Goal: Find contact information: Find contact information

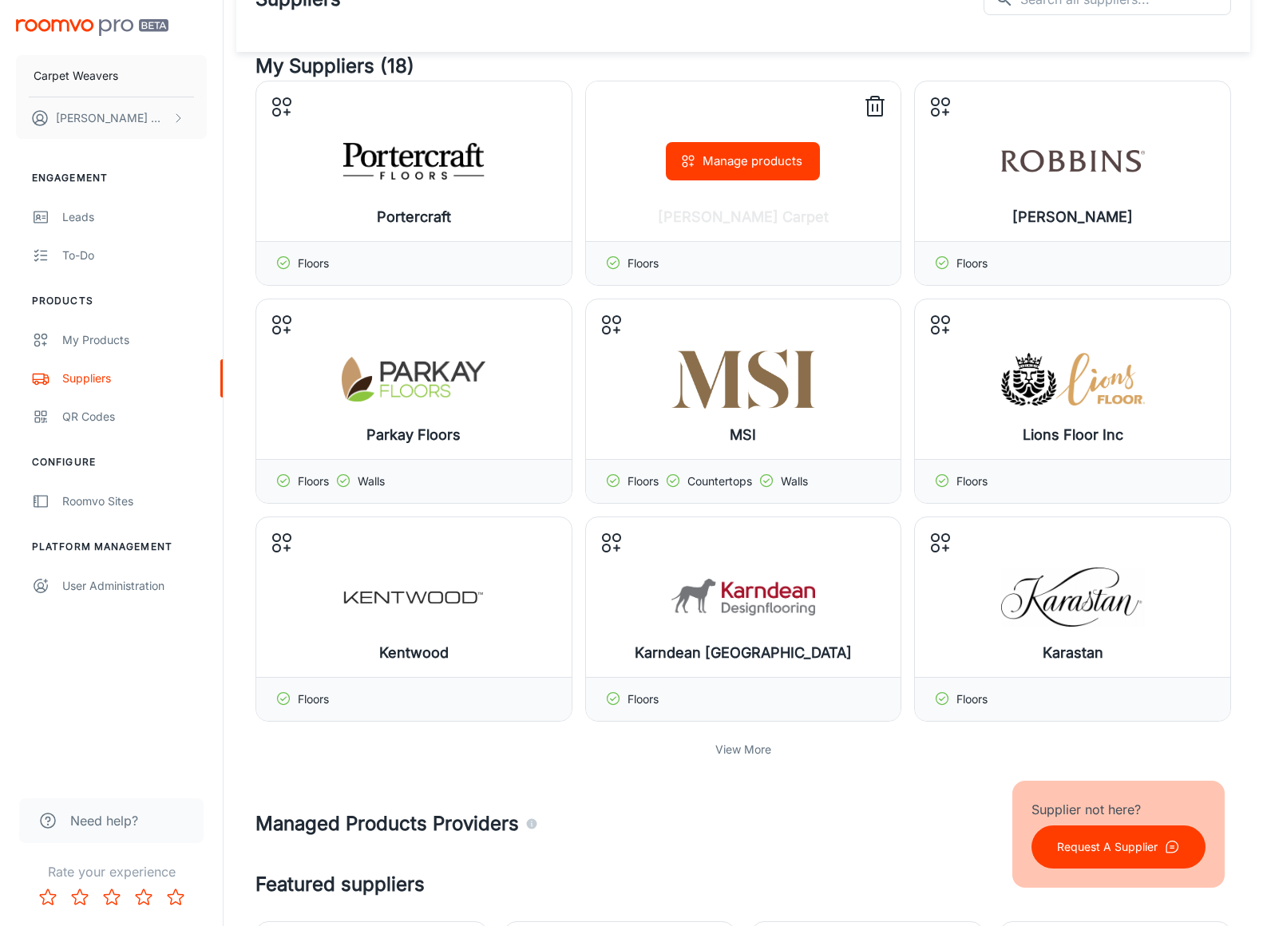
scroll to position [57, 0]
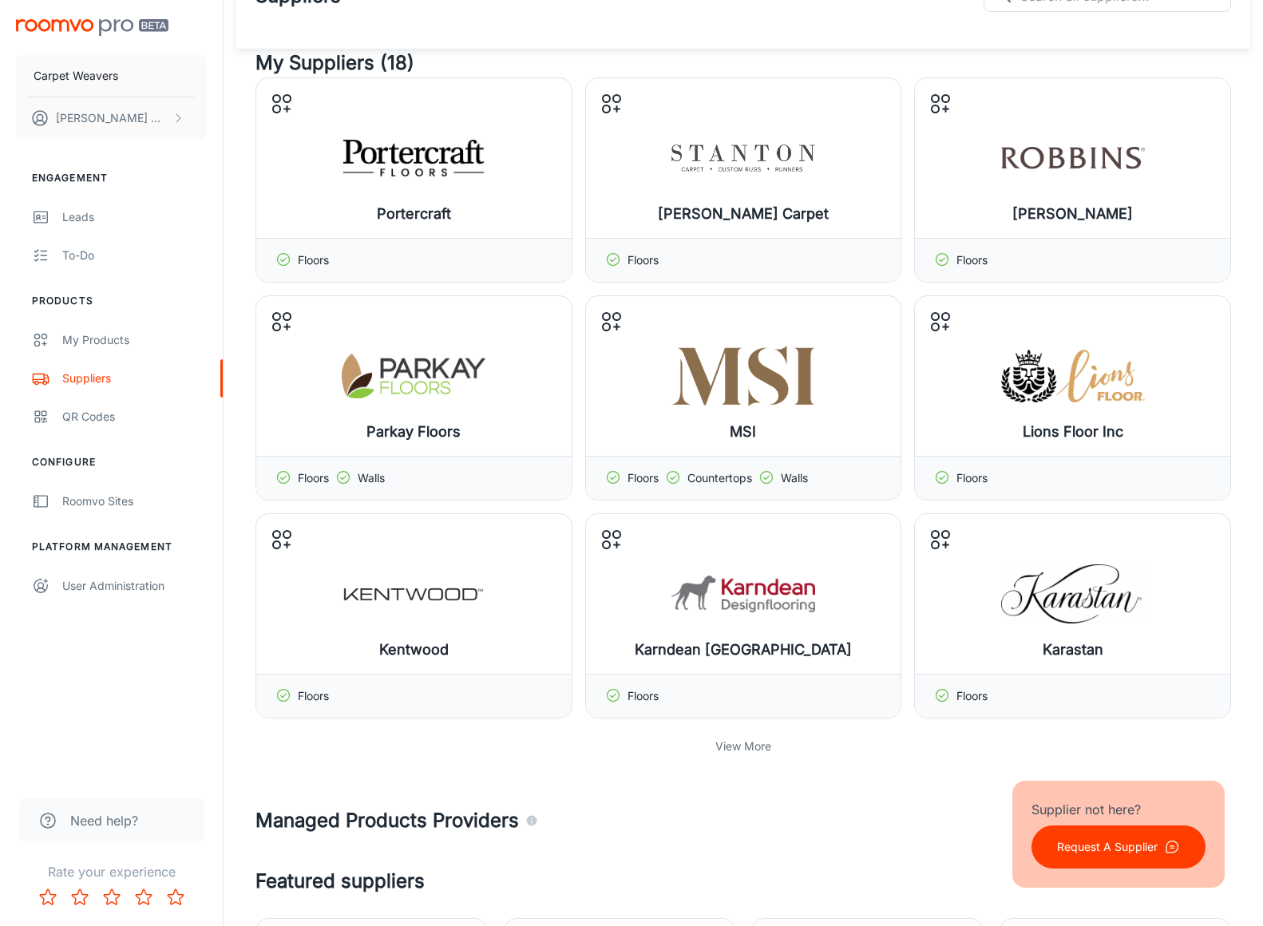
click at [731, 742] on p "View More" at bounding box center [743, 747] width 56 height 18
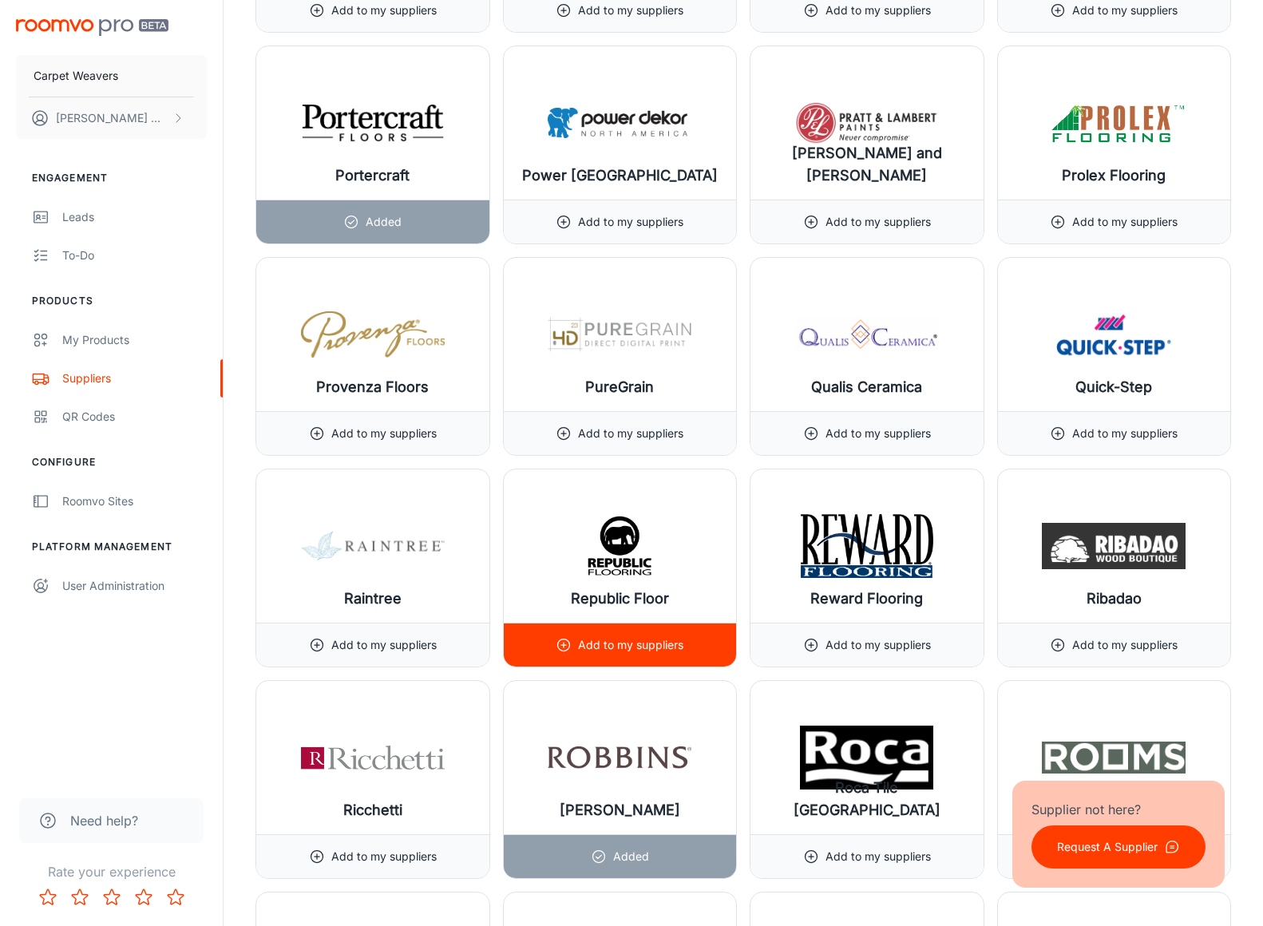
scroll to position [16301, 0]
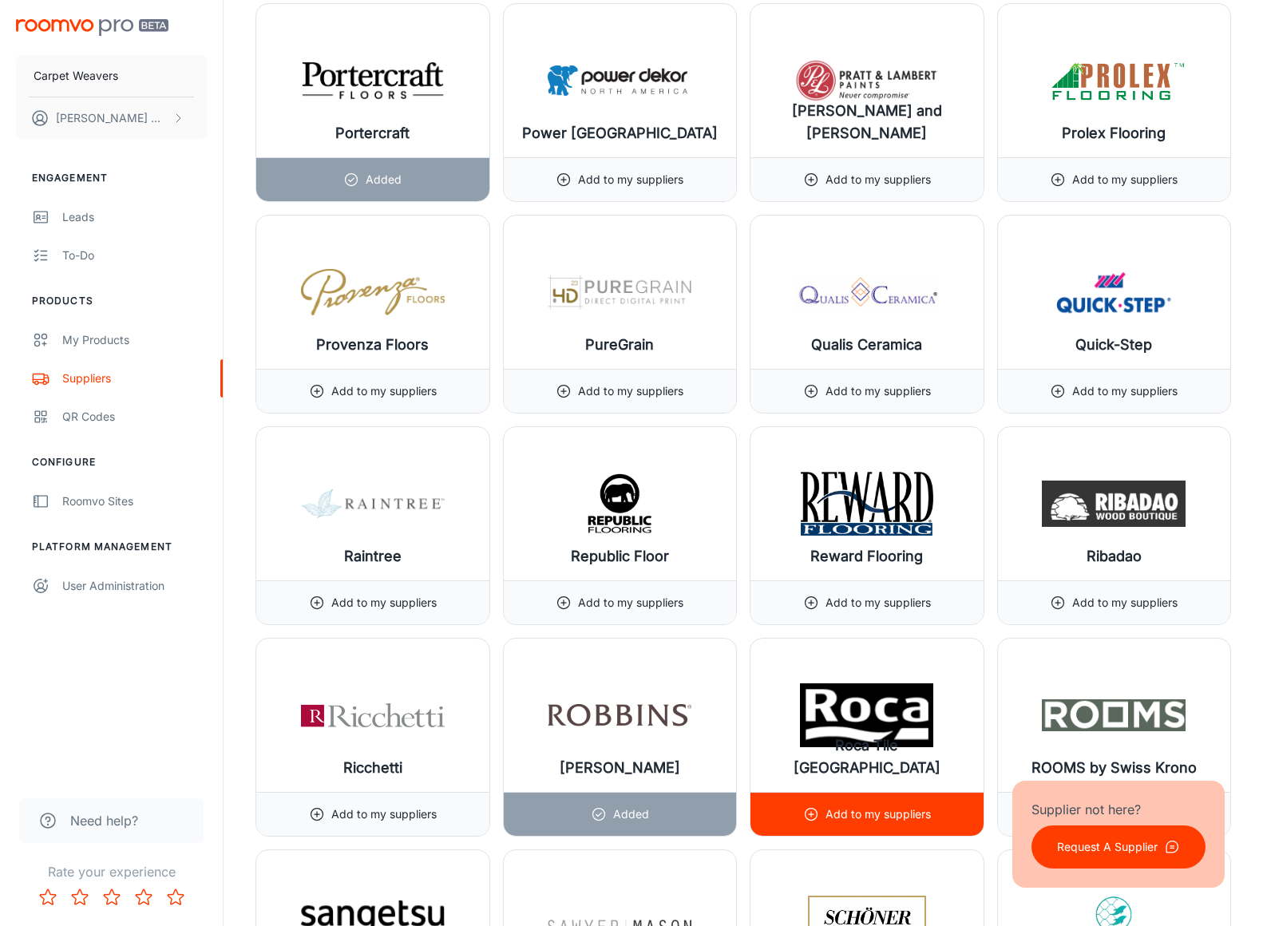
click at [909, 818] on p "Add to my suppliers" at bounding box center [878, 815] width 105 height 18
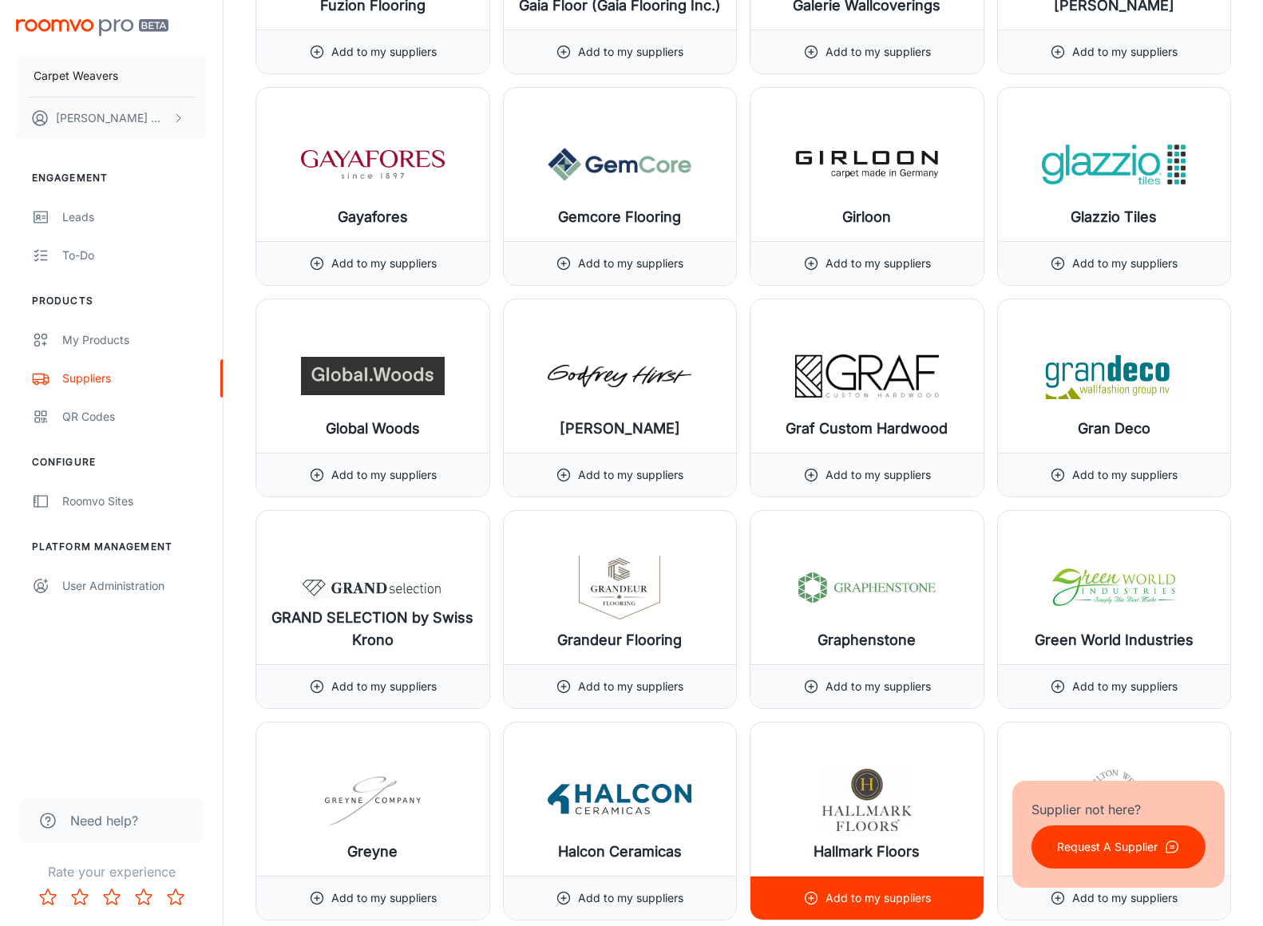
scroll to position [9247, 0]
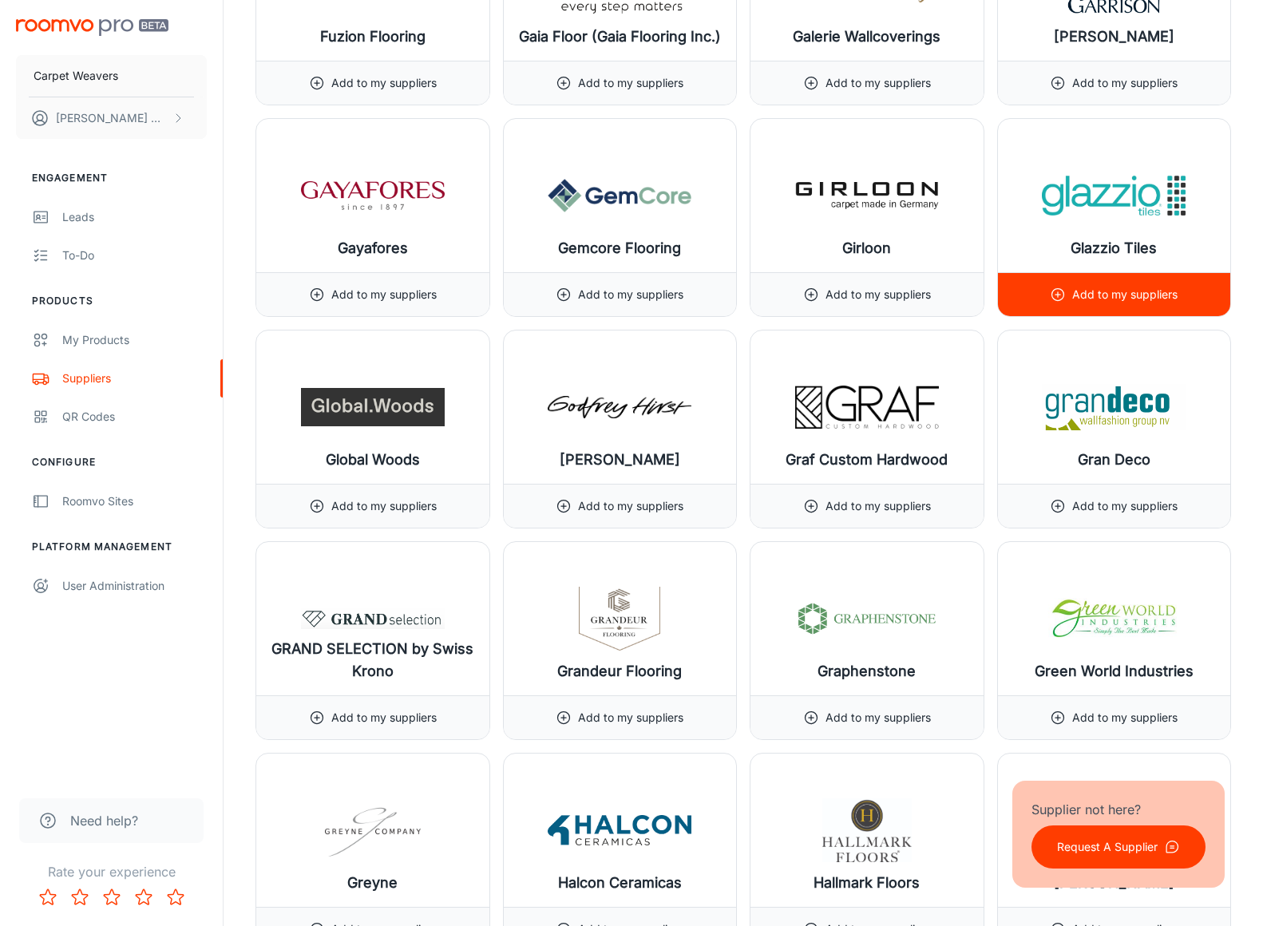
click at [1120, 289] on p "Add to my suppliers" at bounding box center [1124, 295] width 105 height 18
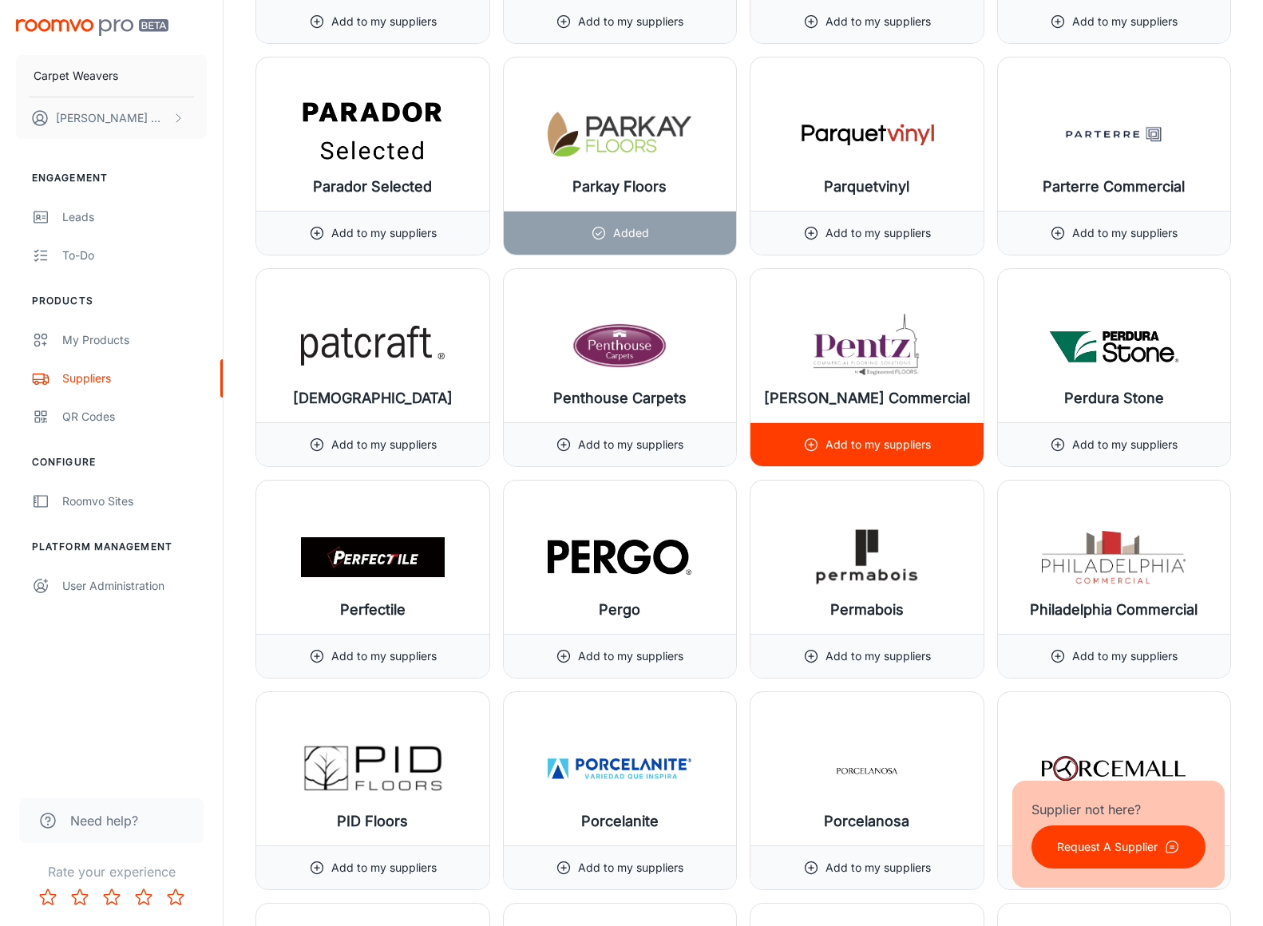
scroll to position [15444, 0]
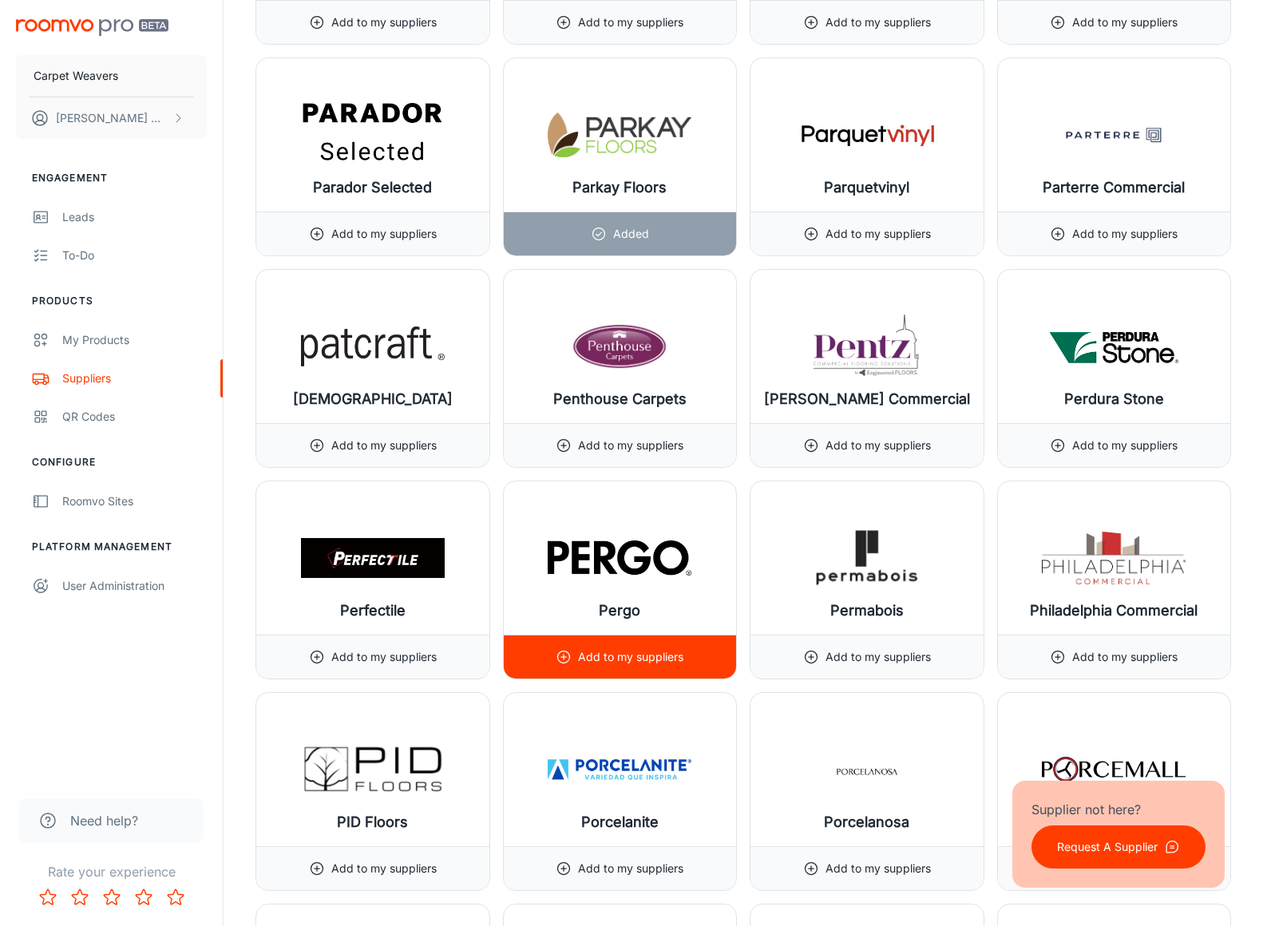
click at [639, 647] on div "Add to my suppliers" at bounding box center [620, 656] width 128 height 43
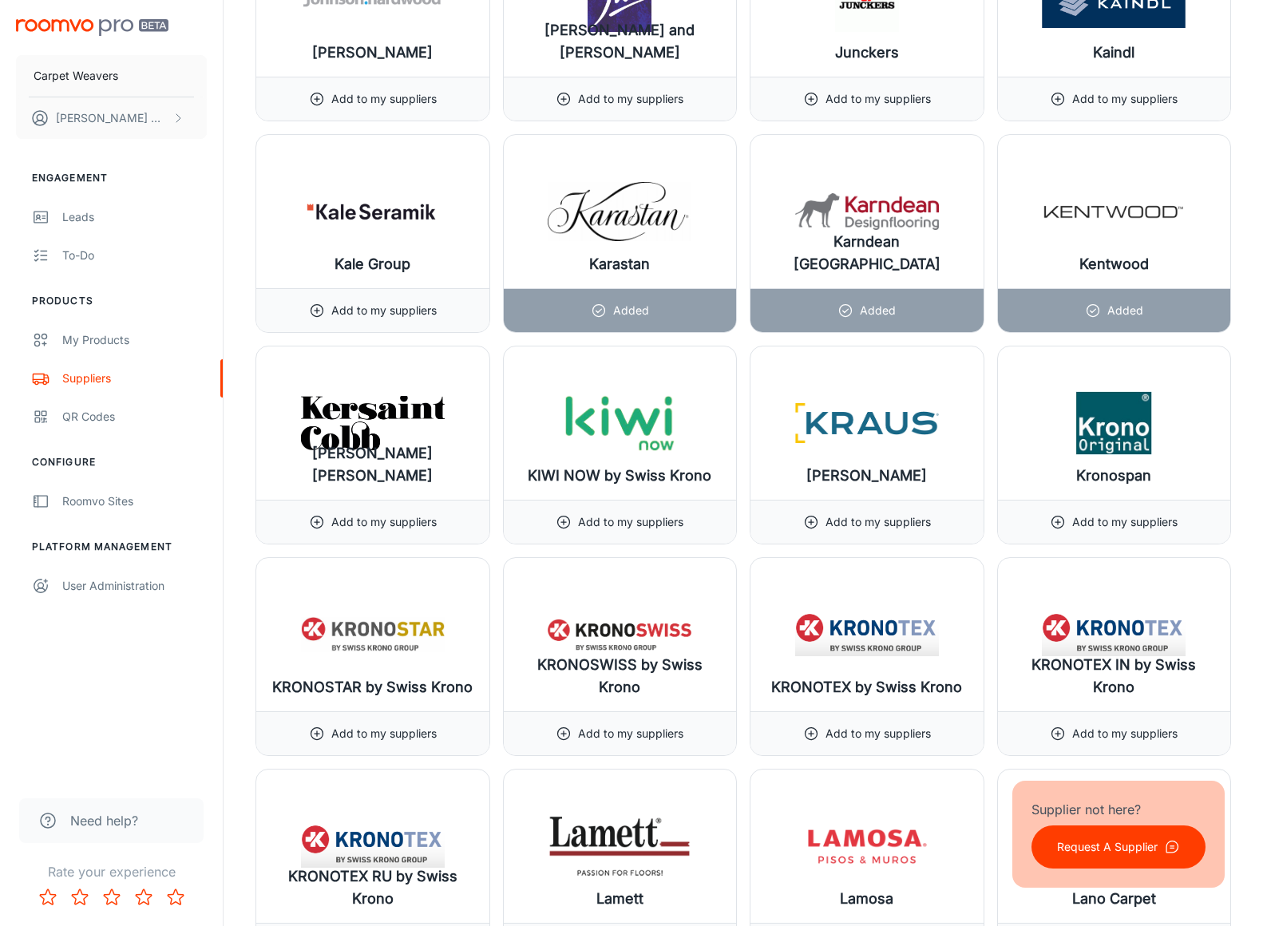
scroll to position [11329, 0]
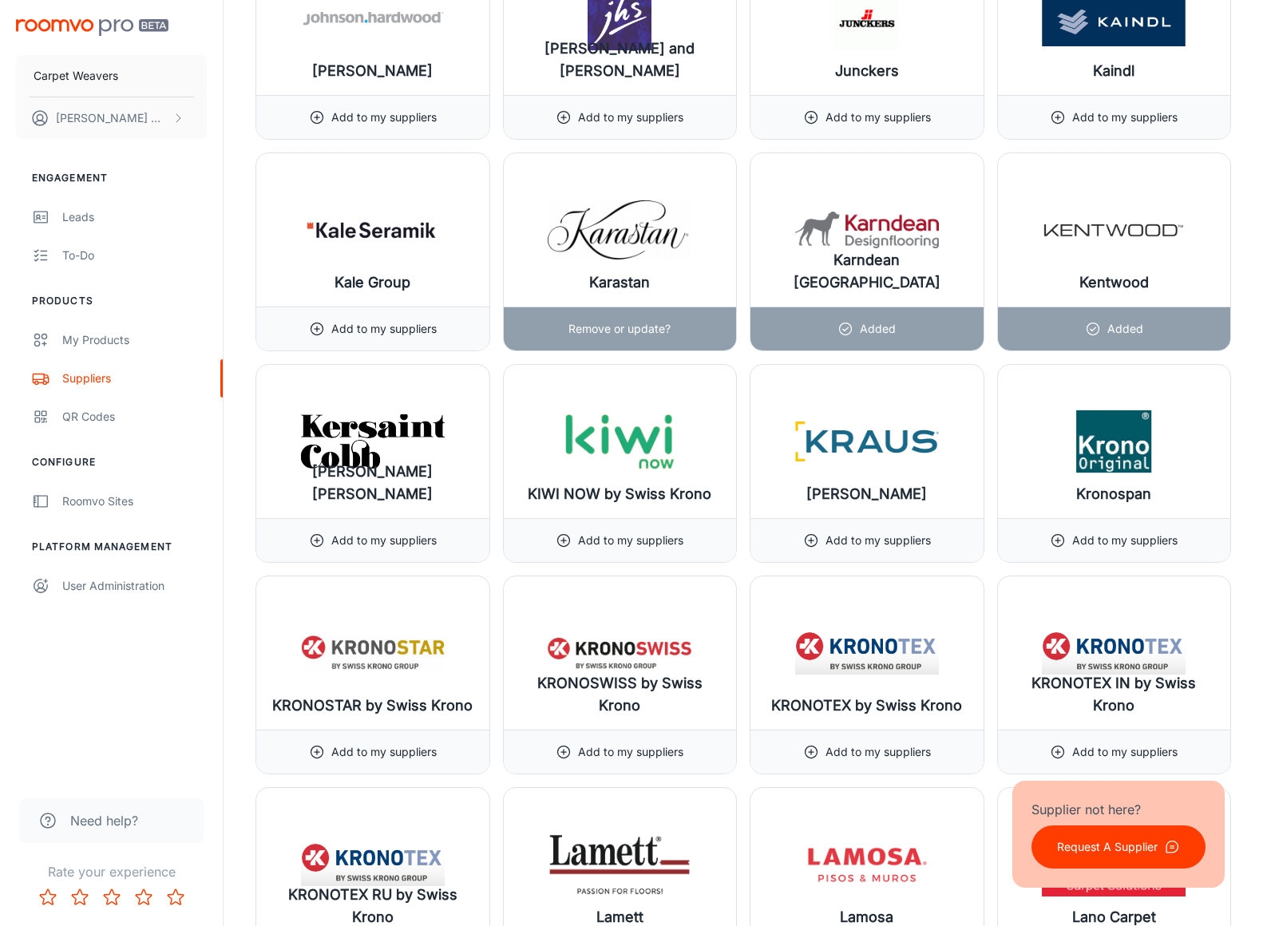
click at [626, 271] on h6 "Karastan" at bounding box center [619, 282] width 61 height 22
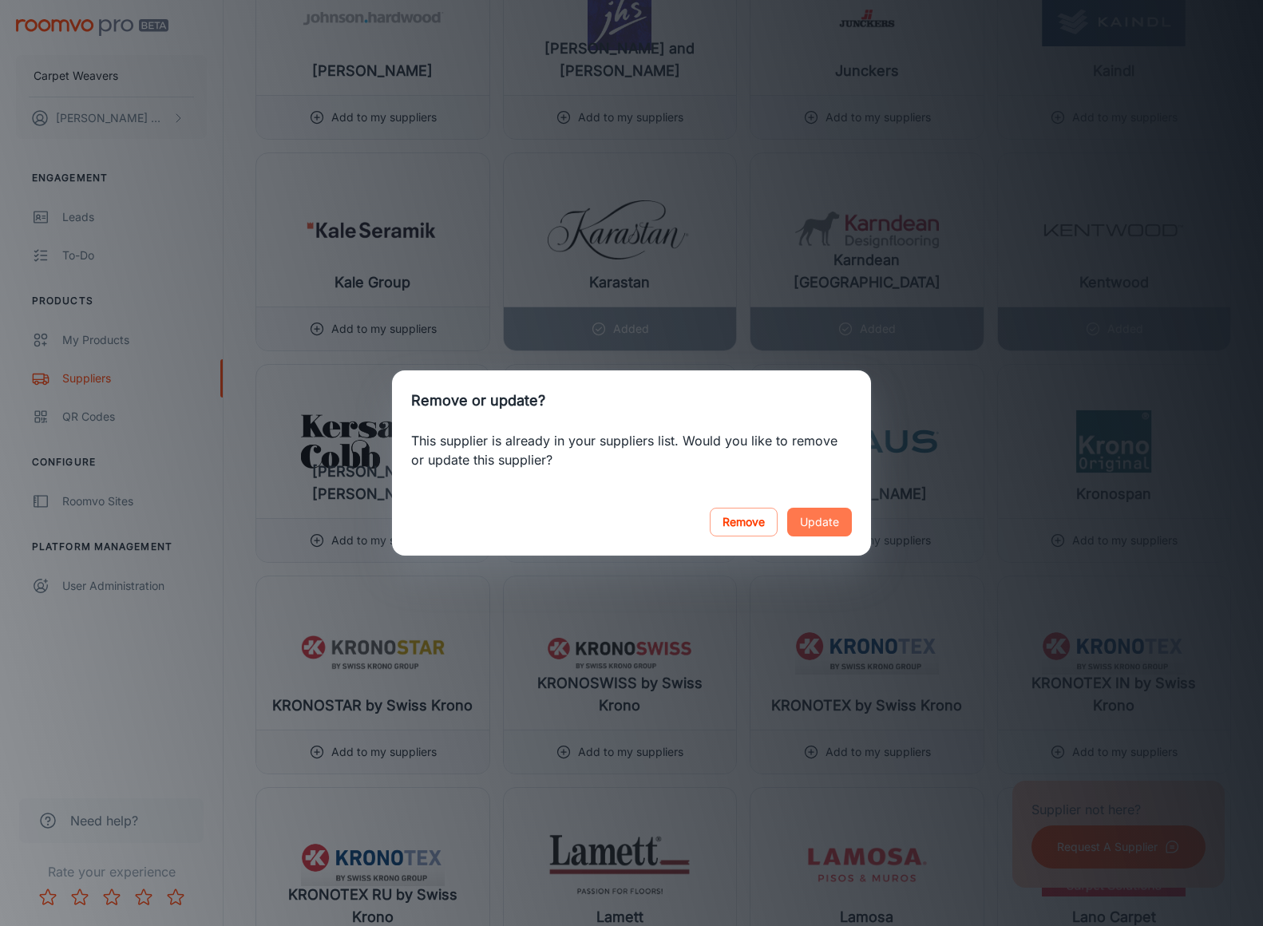
click at [809, 525] on button "Update" at bounding box center [819, 522] width 65 height 29
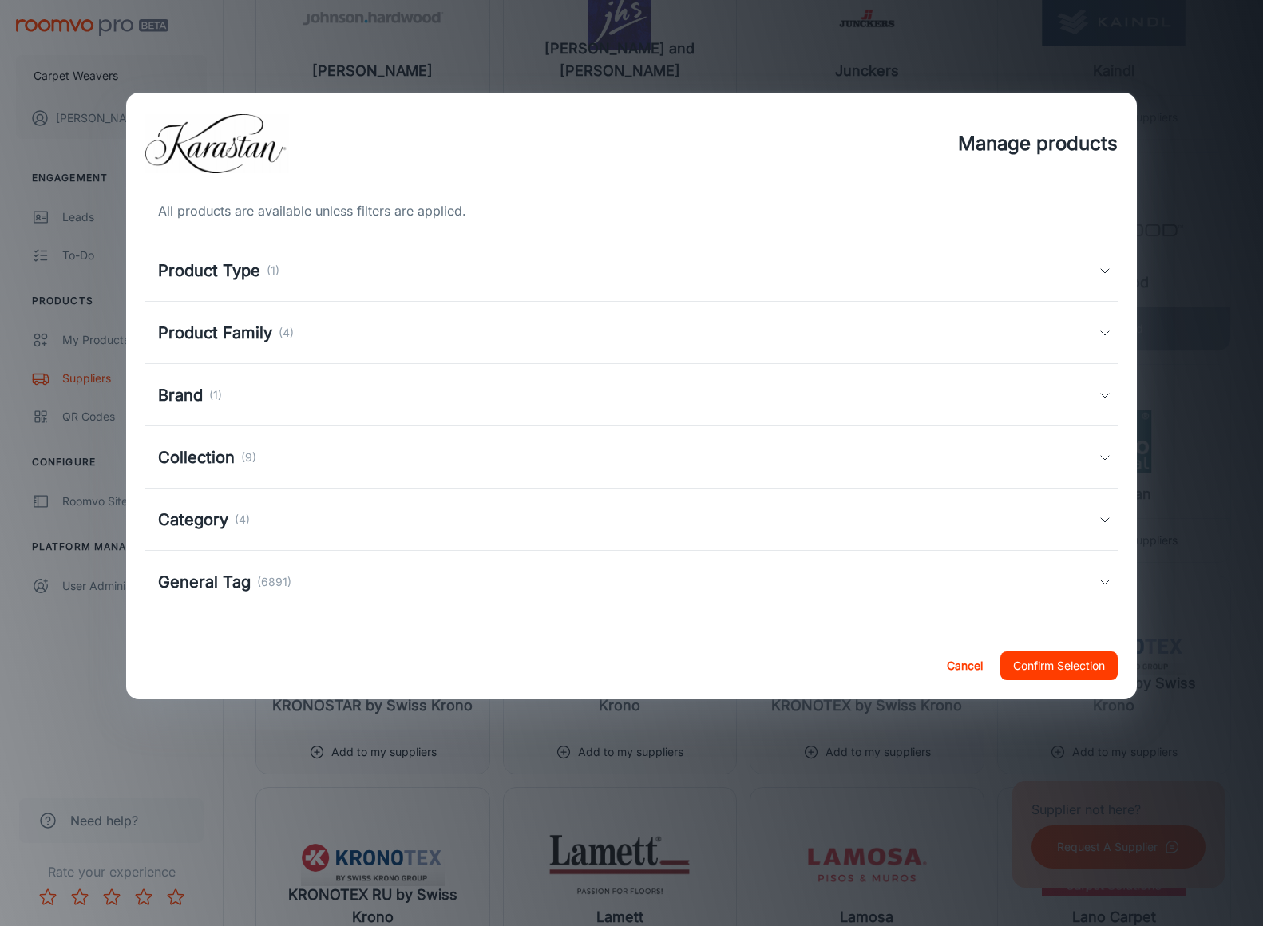
click at [248, 279] on h5 "Product Type" at bounding box center [209, 271] width 102 height 24
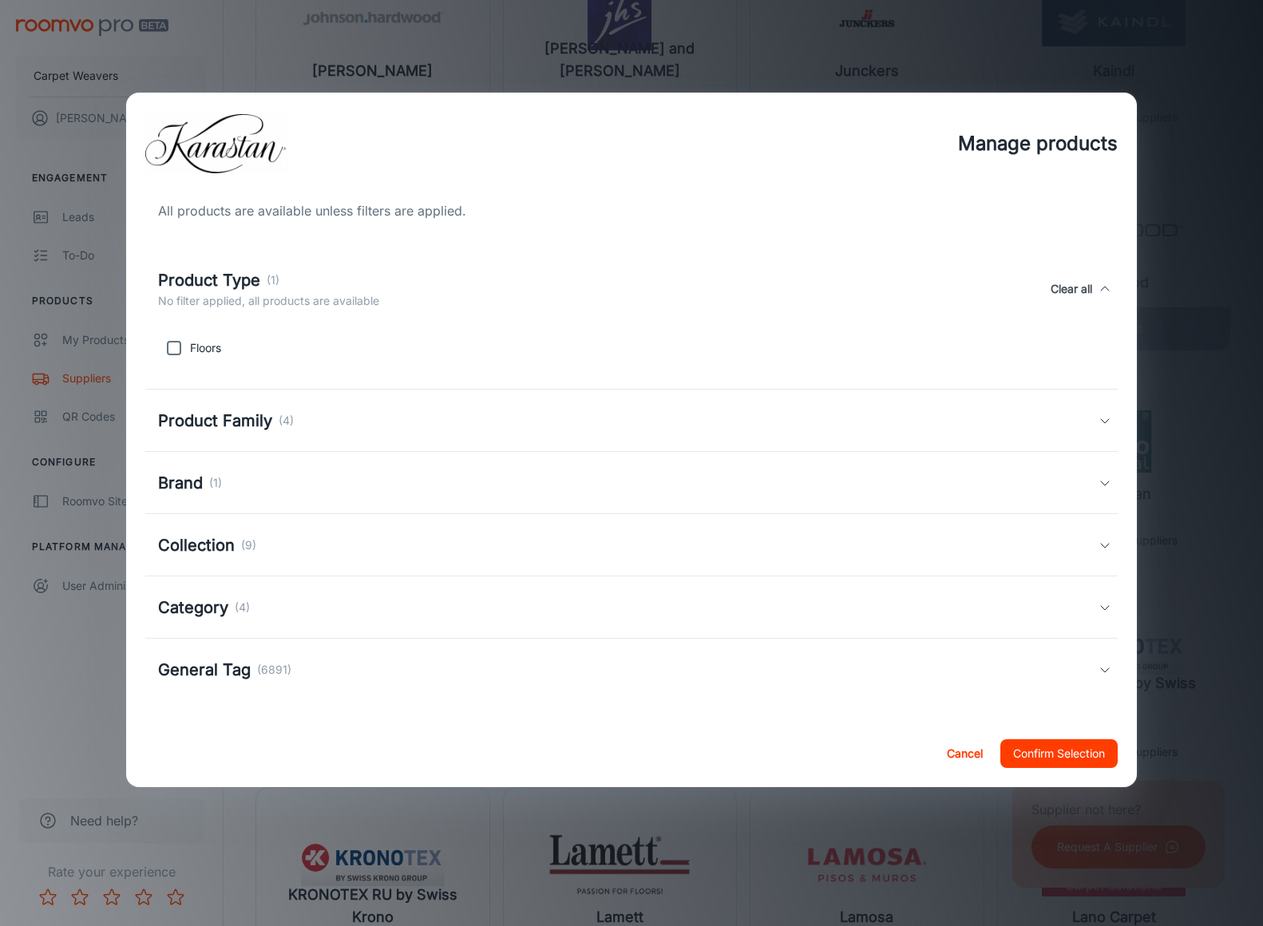
click at [240, 416] on h5 "Product Family" at bounding box center [215, 421] width 114 height 24
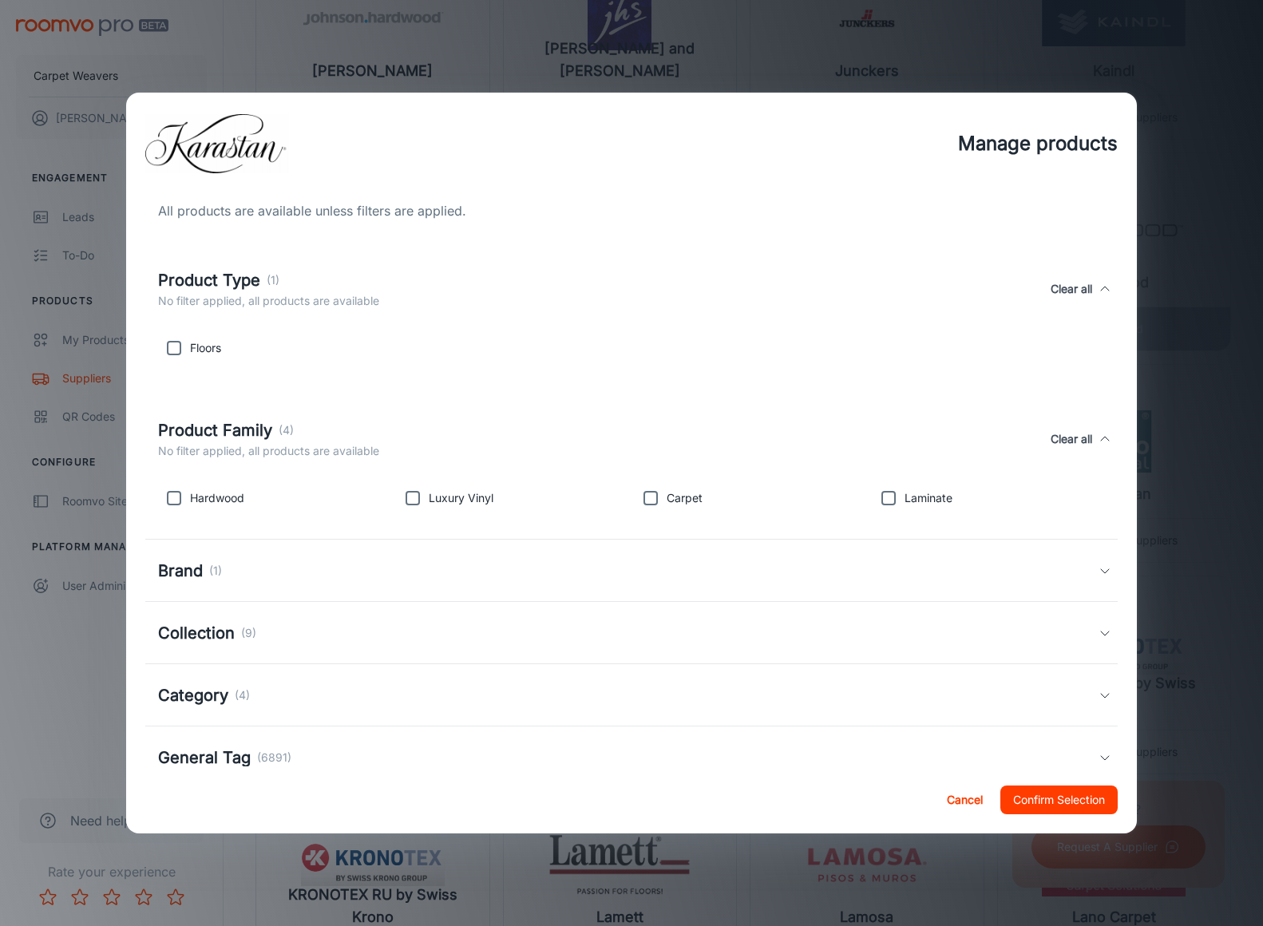
click at [193, 572] on h5 "Brand" at bounding box center [180, 571] width 45 height 24
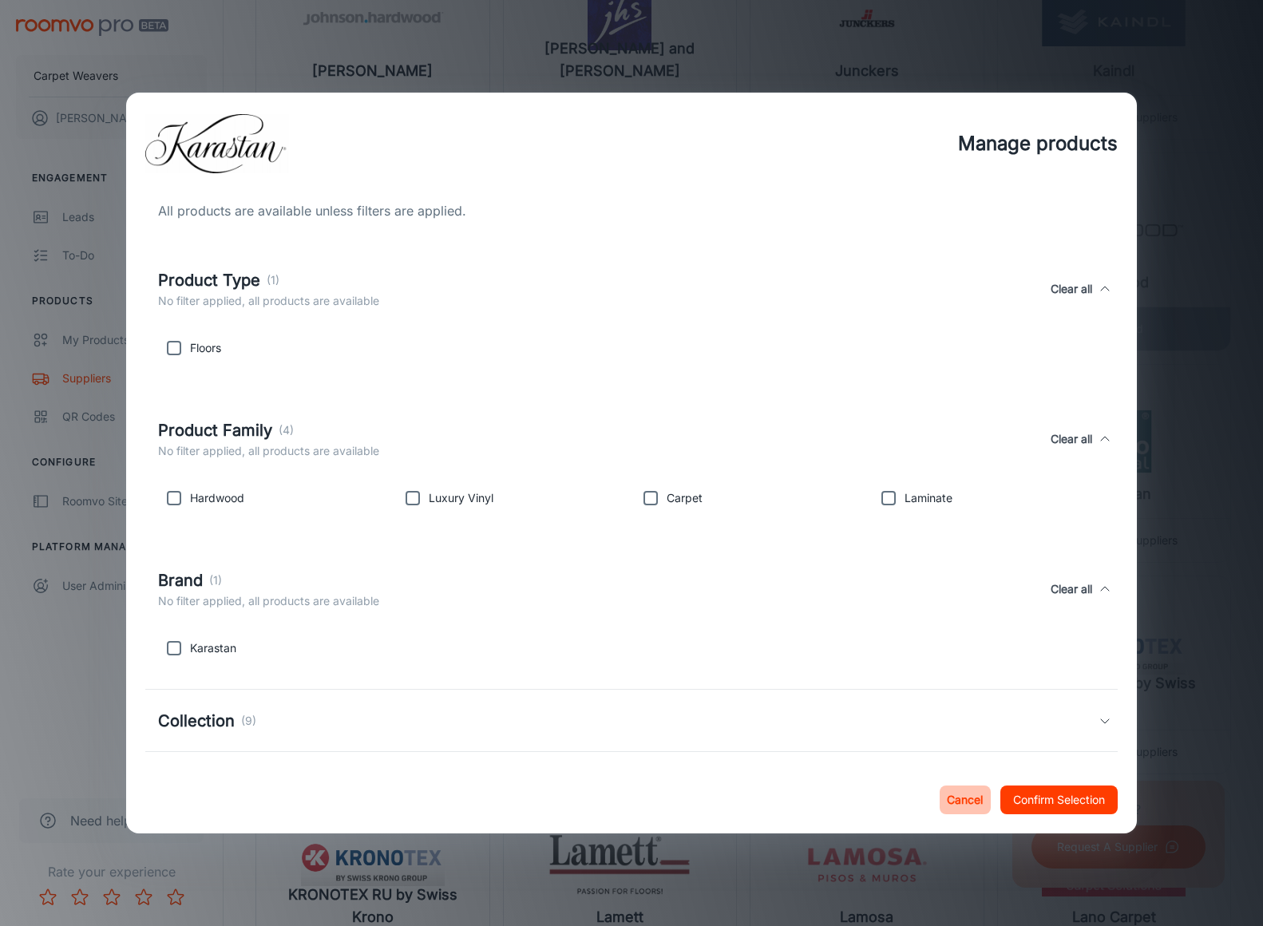
click at [950, 800] on button "Cancel" at bounding box center [965, 800] width 51 height 29
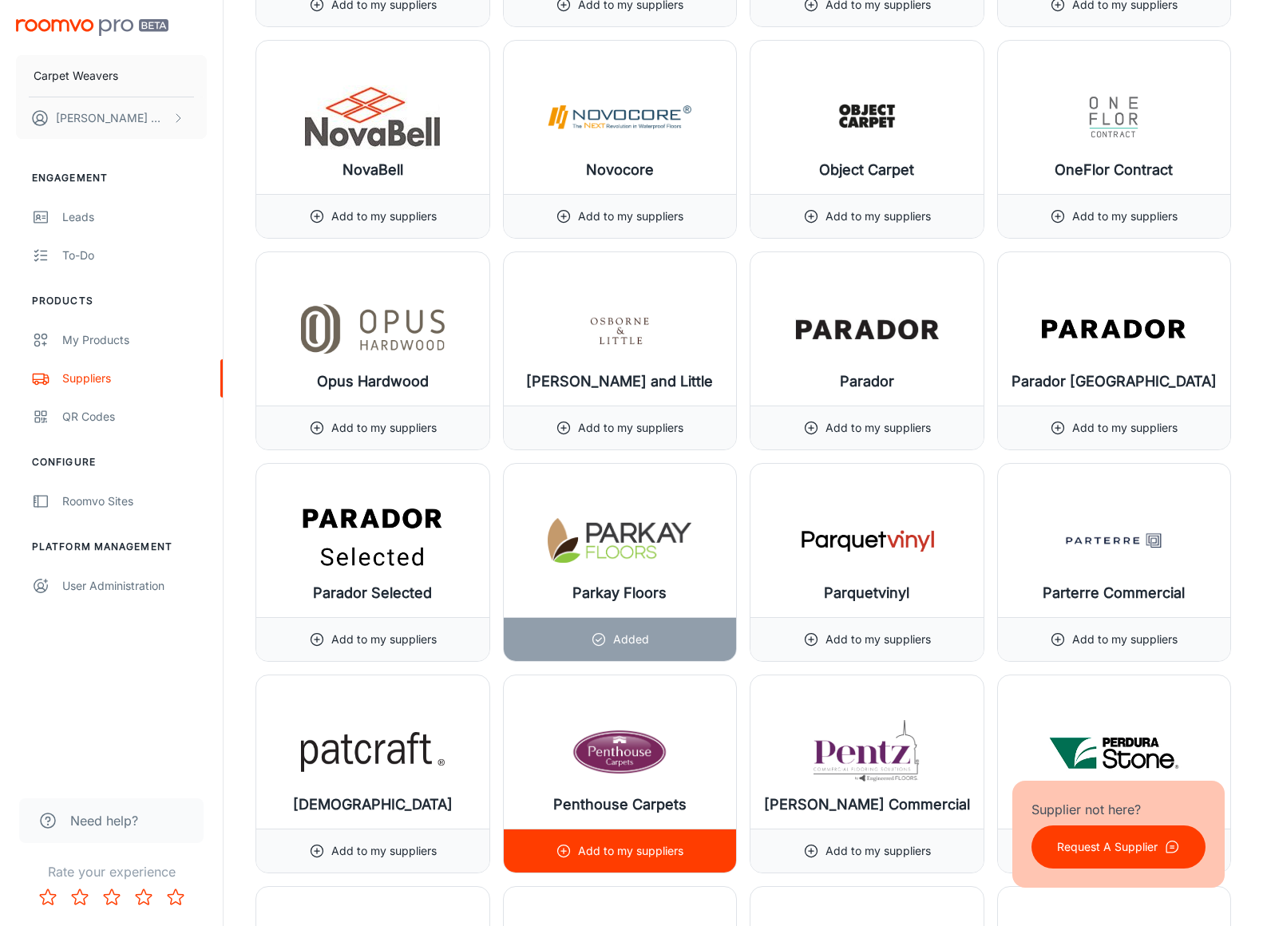
scroll to position [15028, 0]
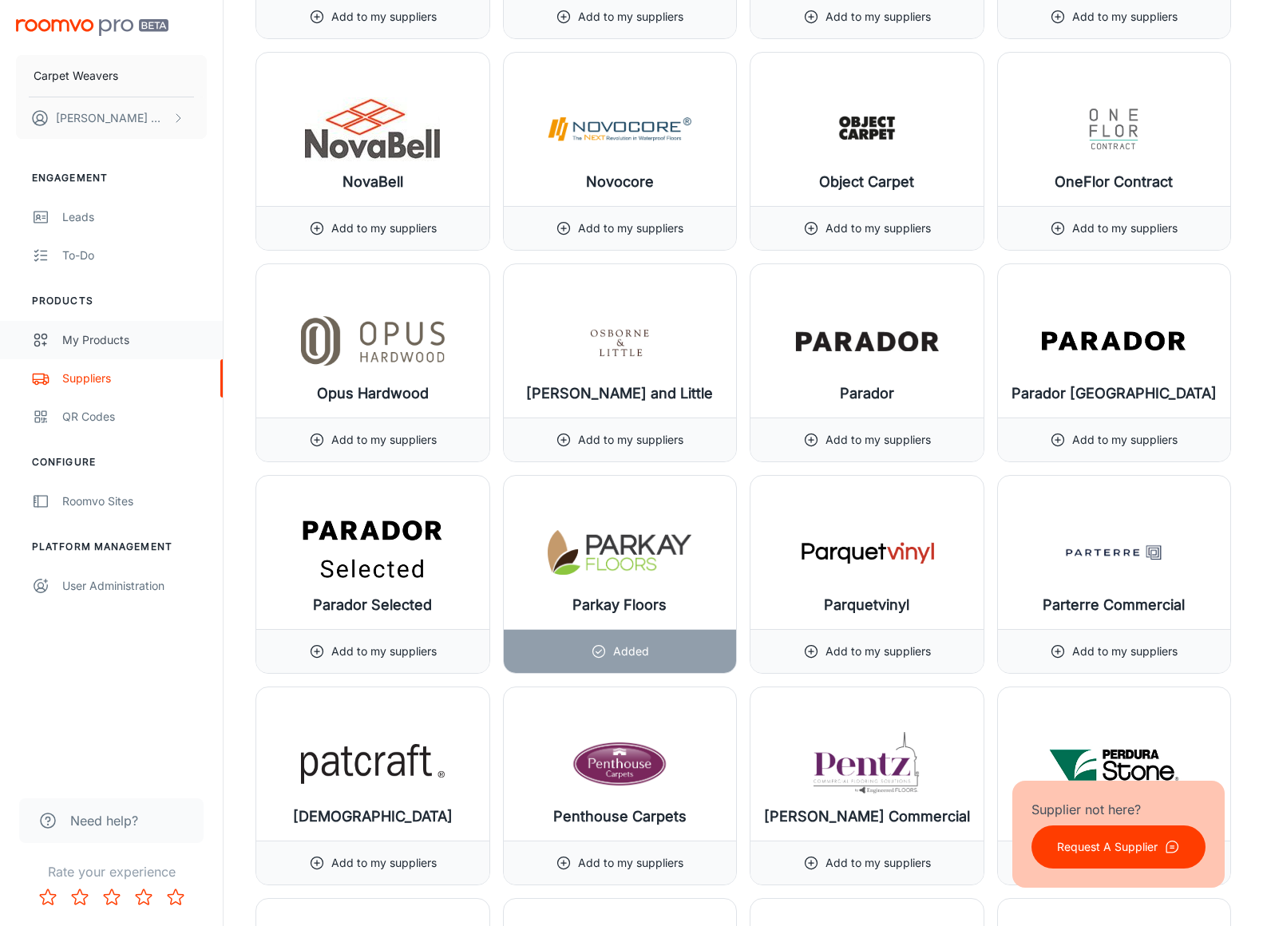
click at [88, 335] on div "My Products" at bounding box center [134, 340] width 145 height 18
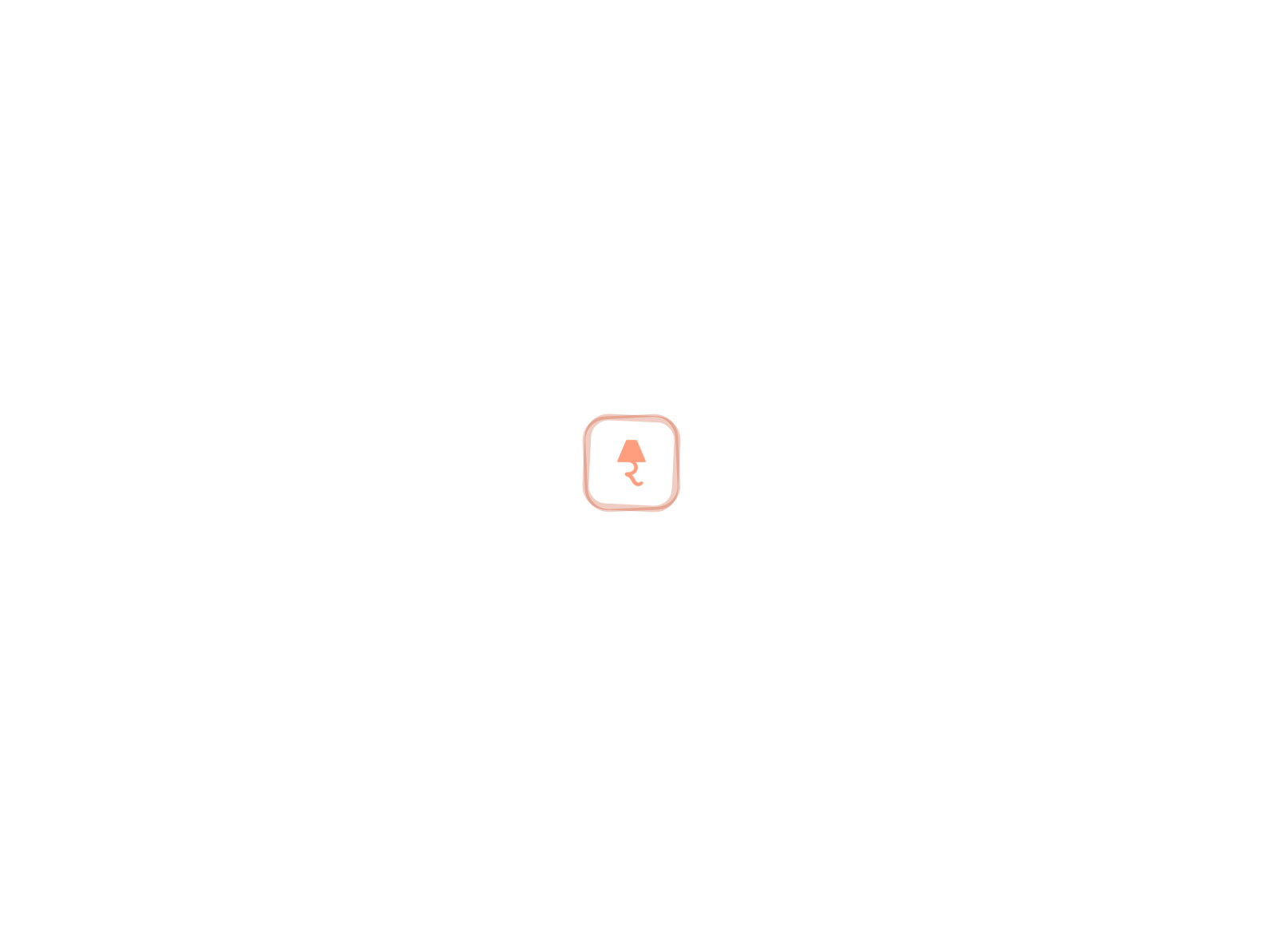
scroll to position [15020, 0]
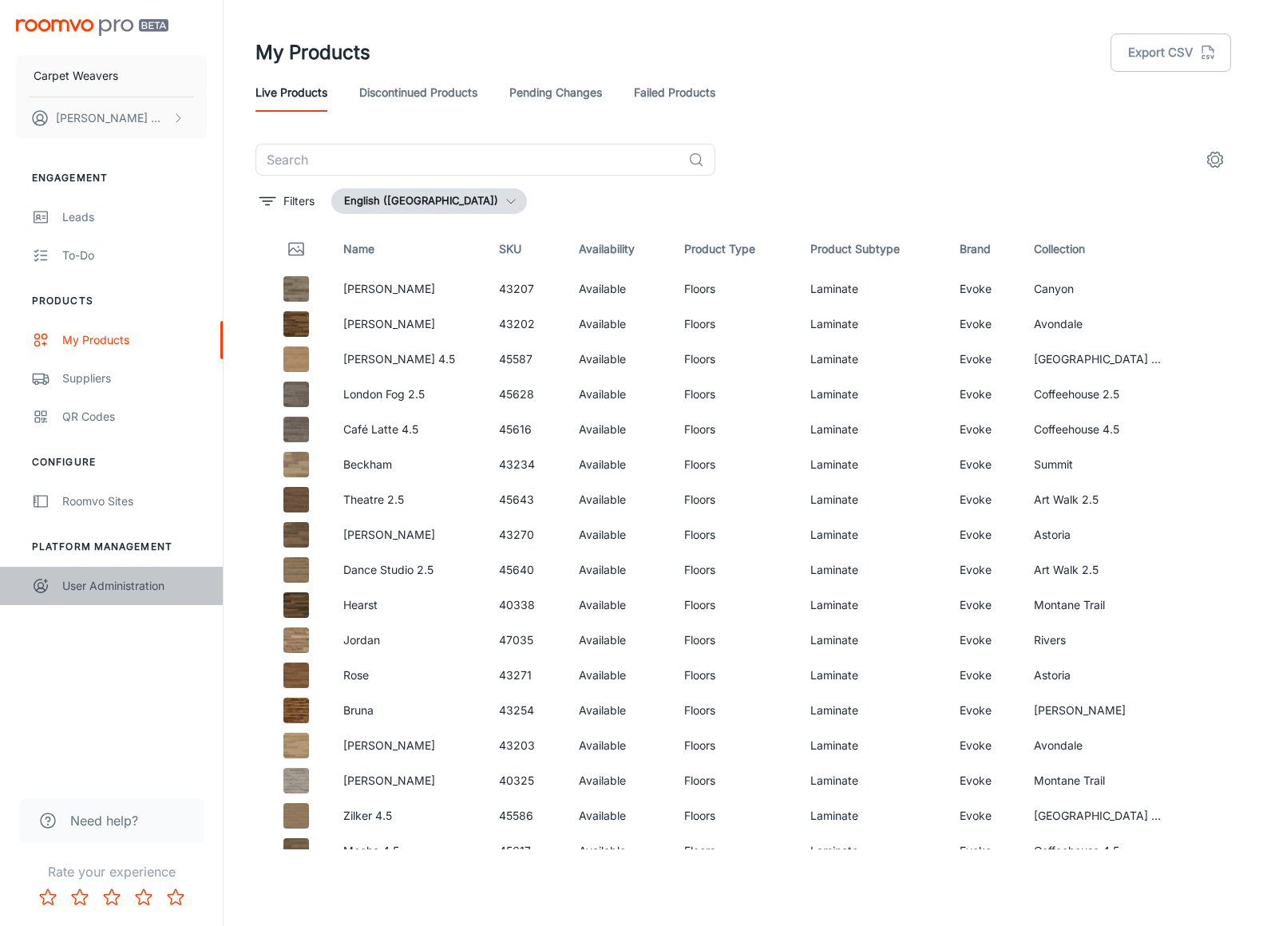
click at [95, 582] on div "User Administration" at bounding box center [134, 586] width 145 height 18
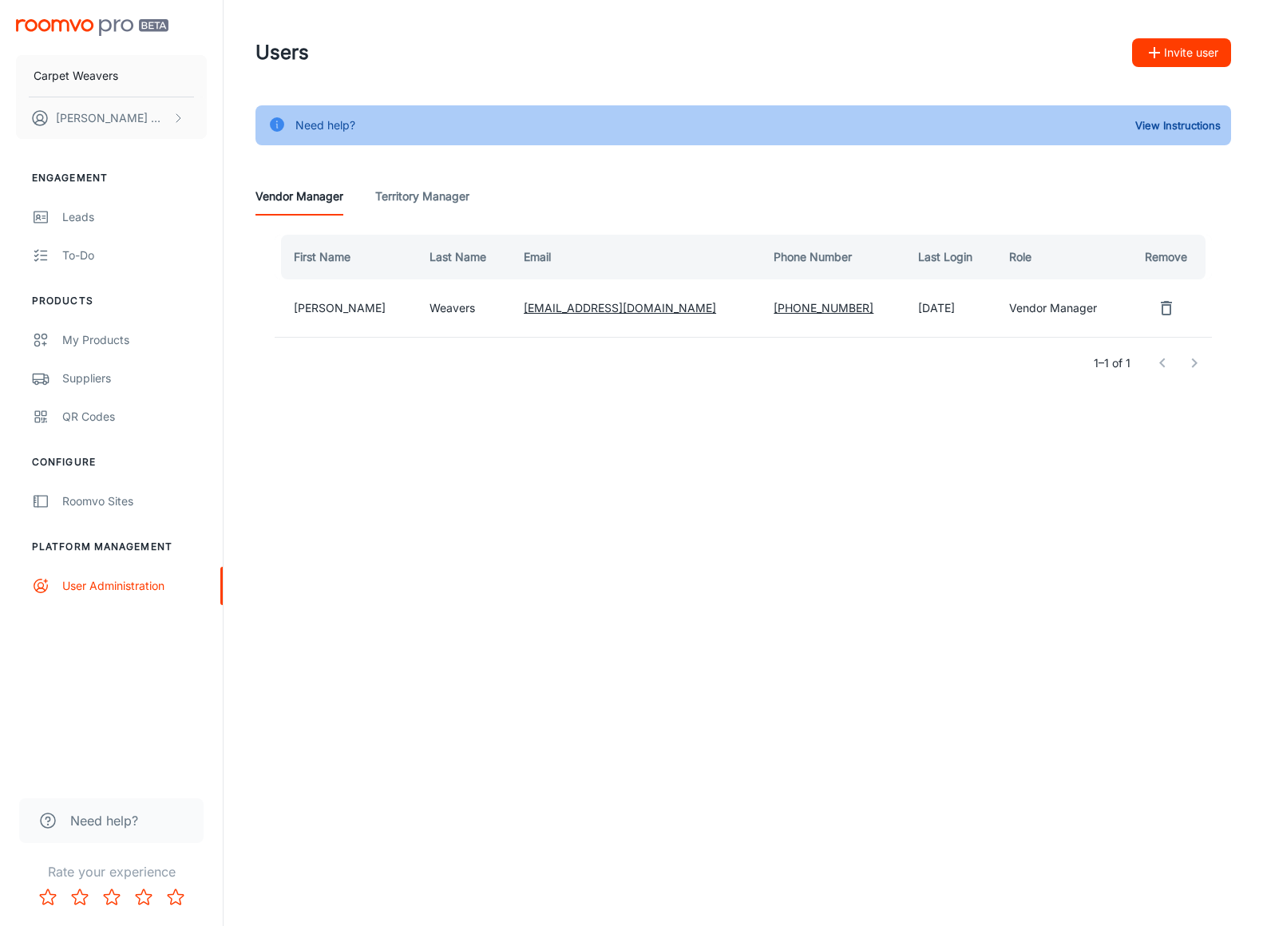
click at [91, 820] on span "Need help?" at bounding box center [104, 820] width 68 height 19
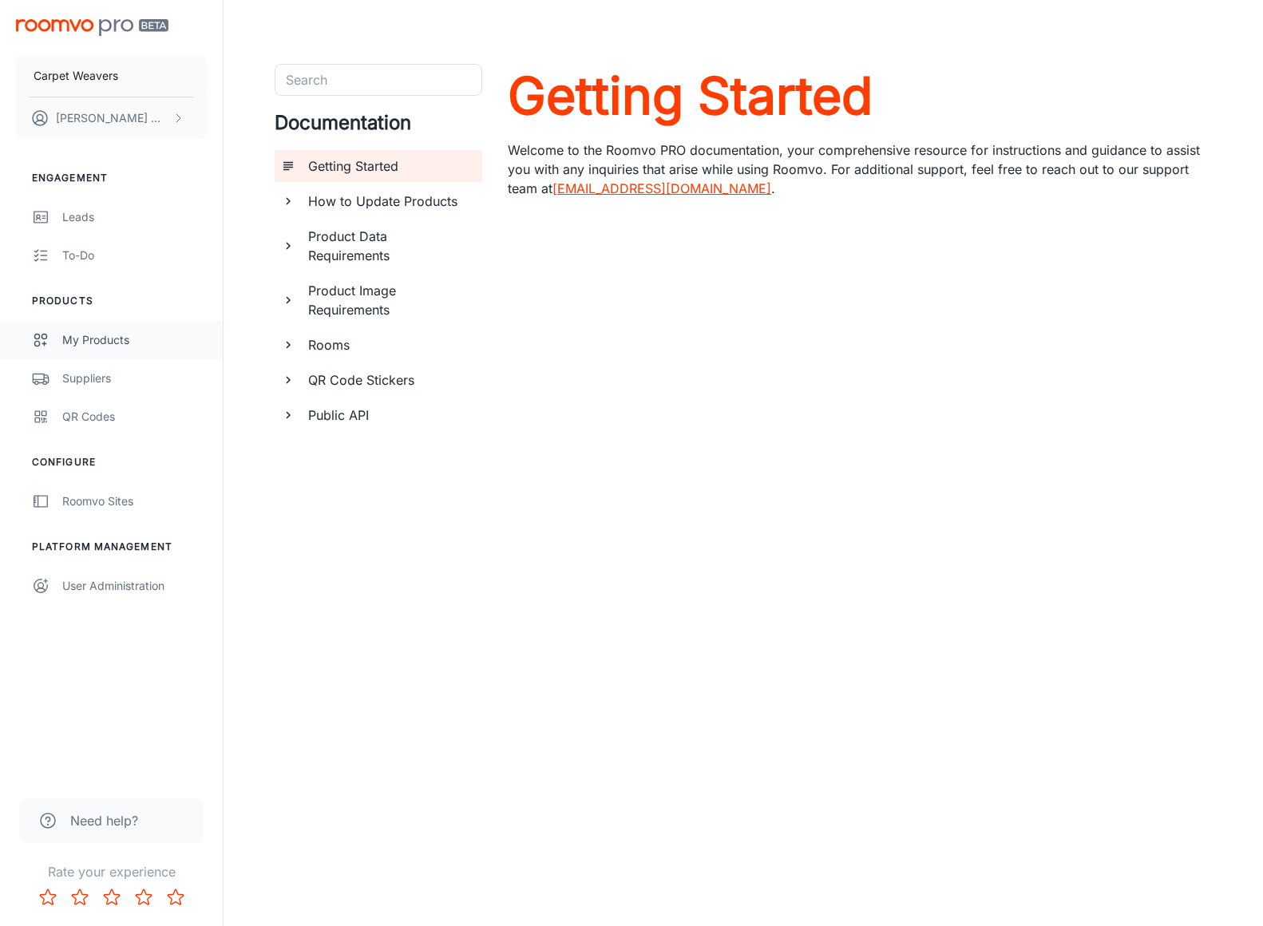
click at [97, 340] on div "My Products" at bounding box center [134, 340] width 145 height 18
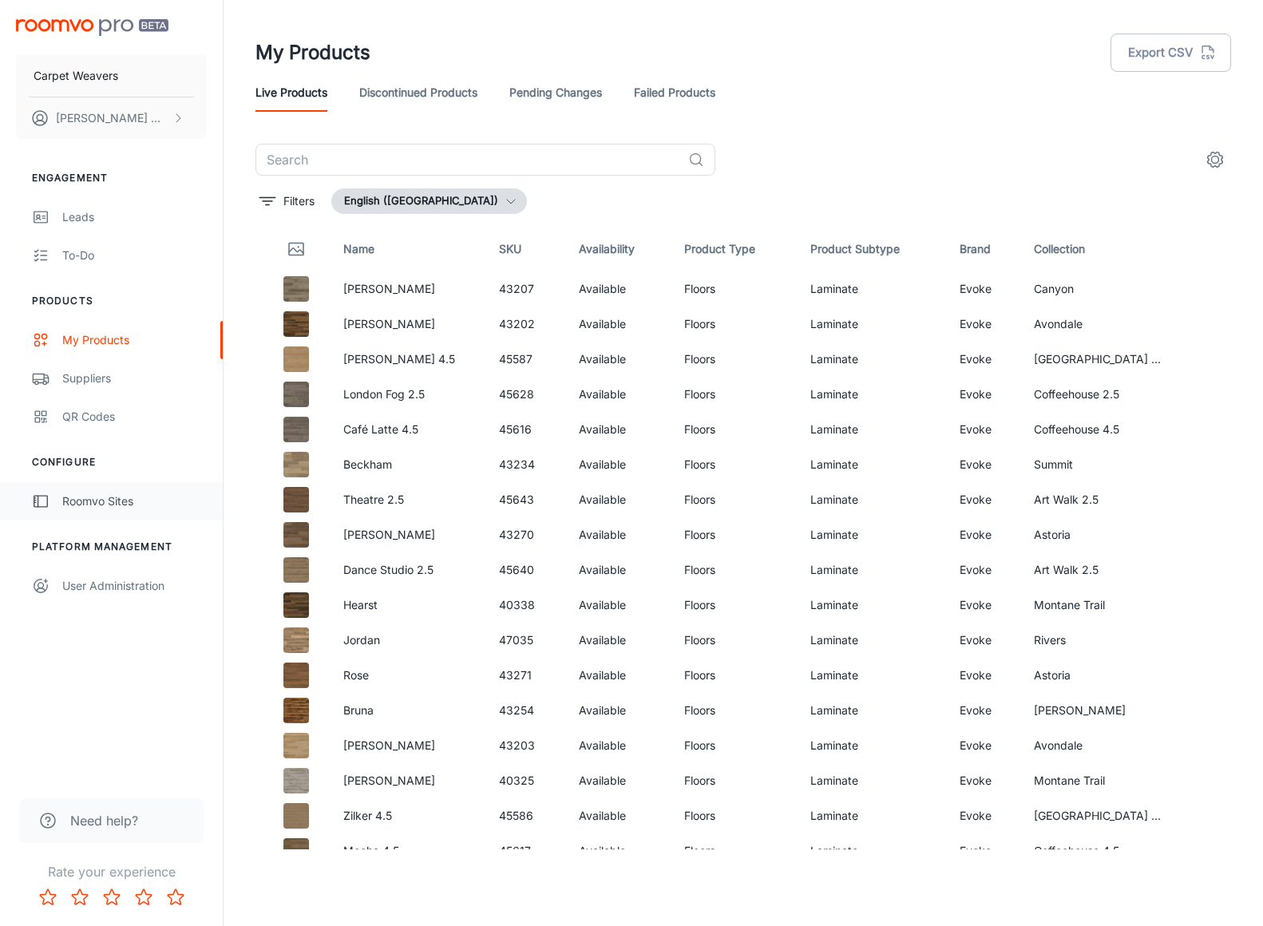
click at [121, 509] on link "Roomvo Sites" at bounding box center [111, 501] width 223 height 38
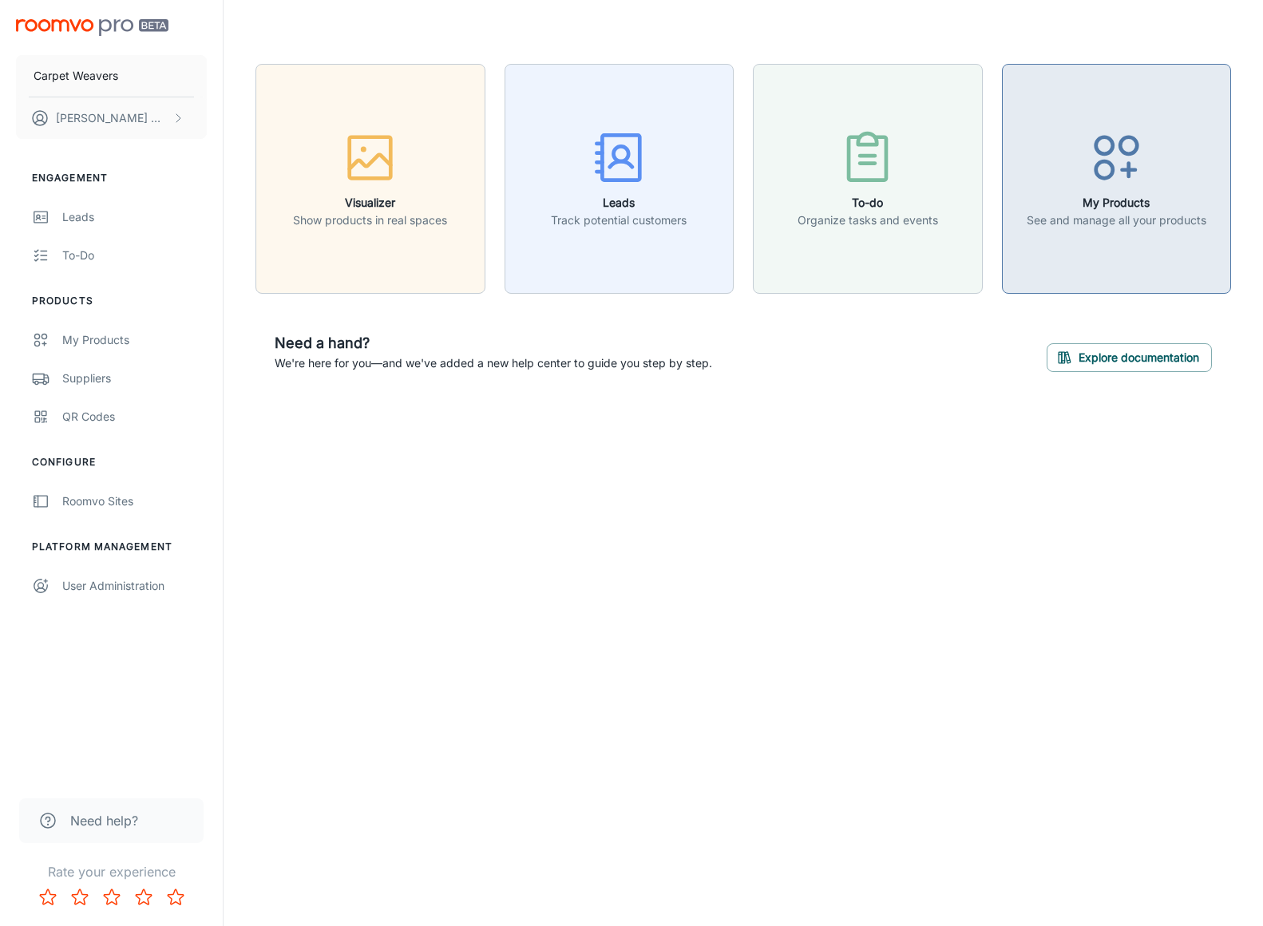
click at [1123, 230] on button "My Products See and manage all your products" at bounding box center [1117, 179] width 230 height 230
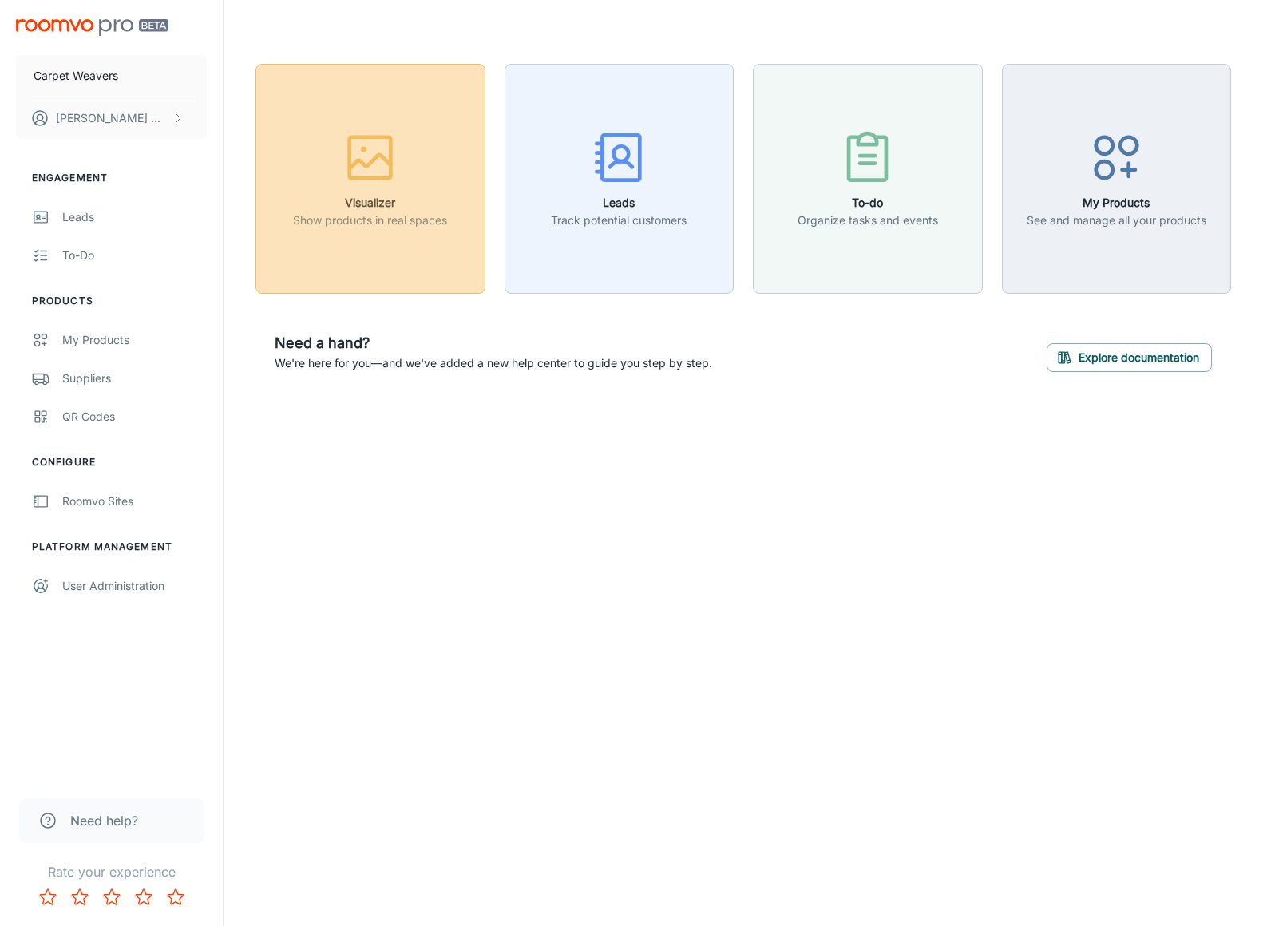
click at [410, 152] on div "button" at bounding box center [370, 161] width 154 height 66
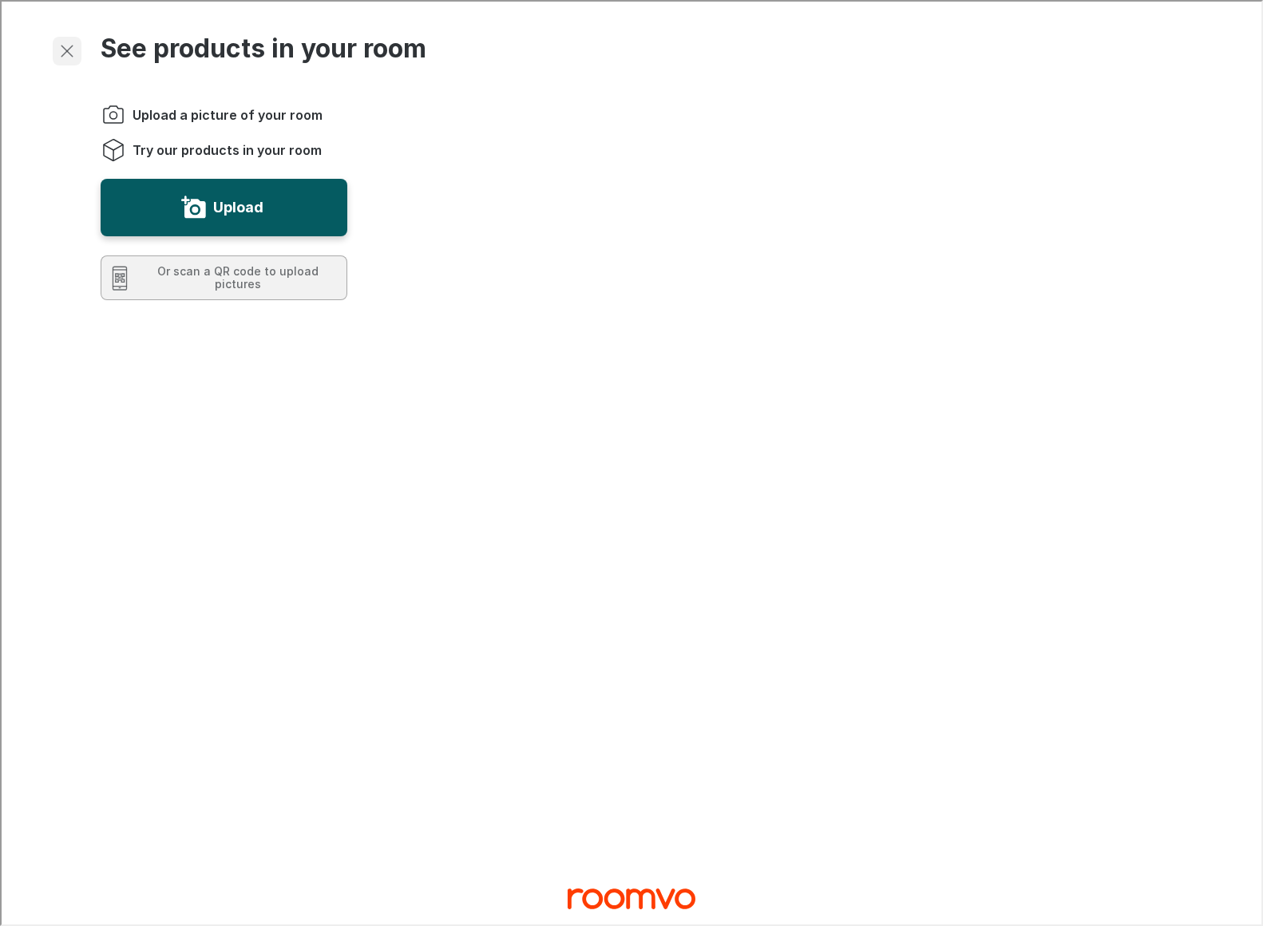
click at [69, 48] on icon "Exit visualizer" at bounding box center [65, 49] width 19 height 19
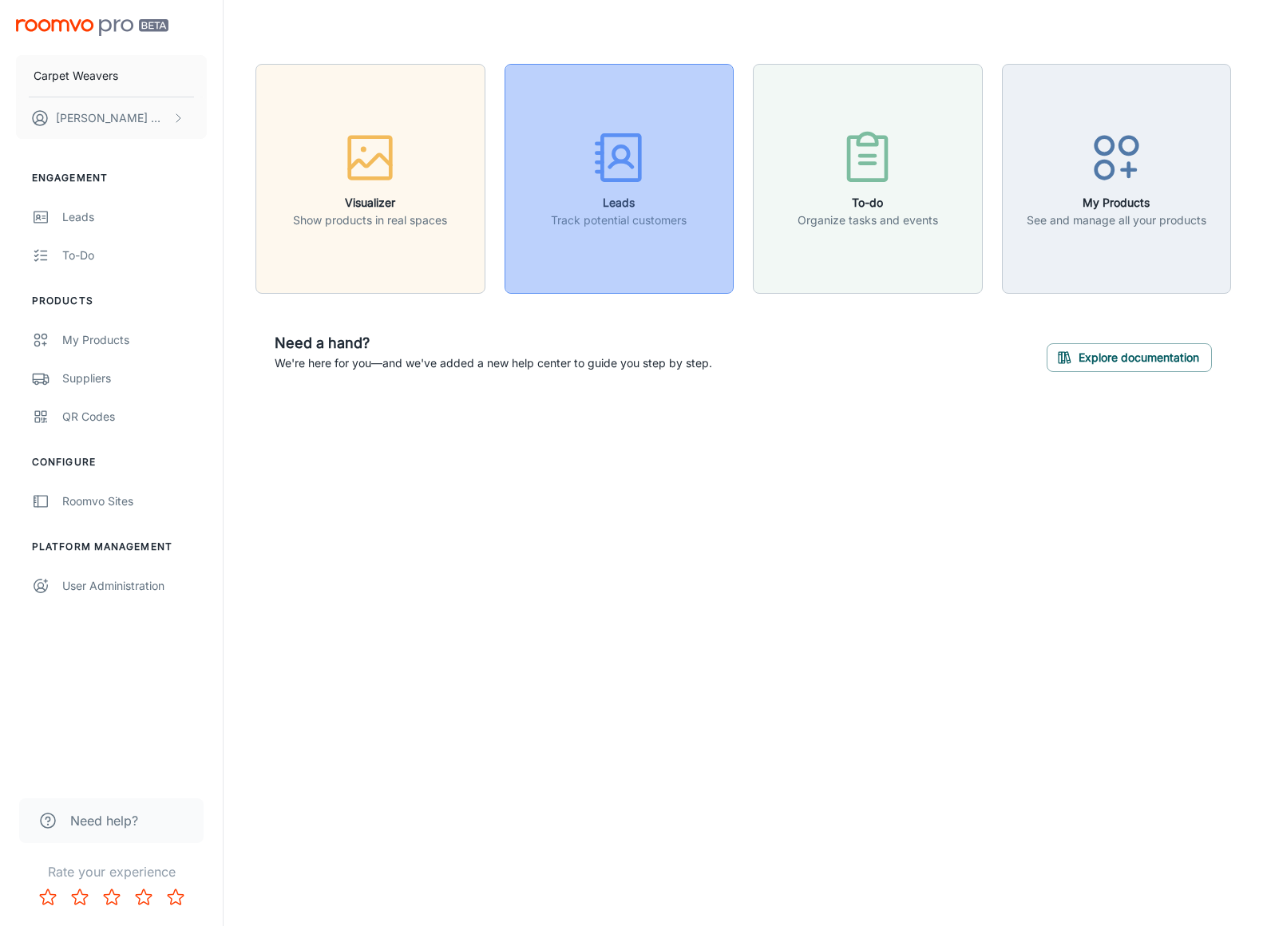
click at [679, 189] on div "button" at bounding box center [619, 161] width 136 height 66
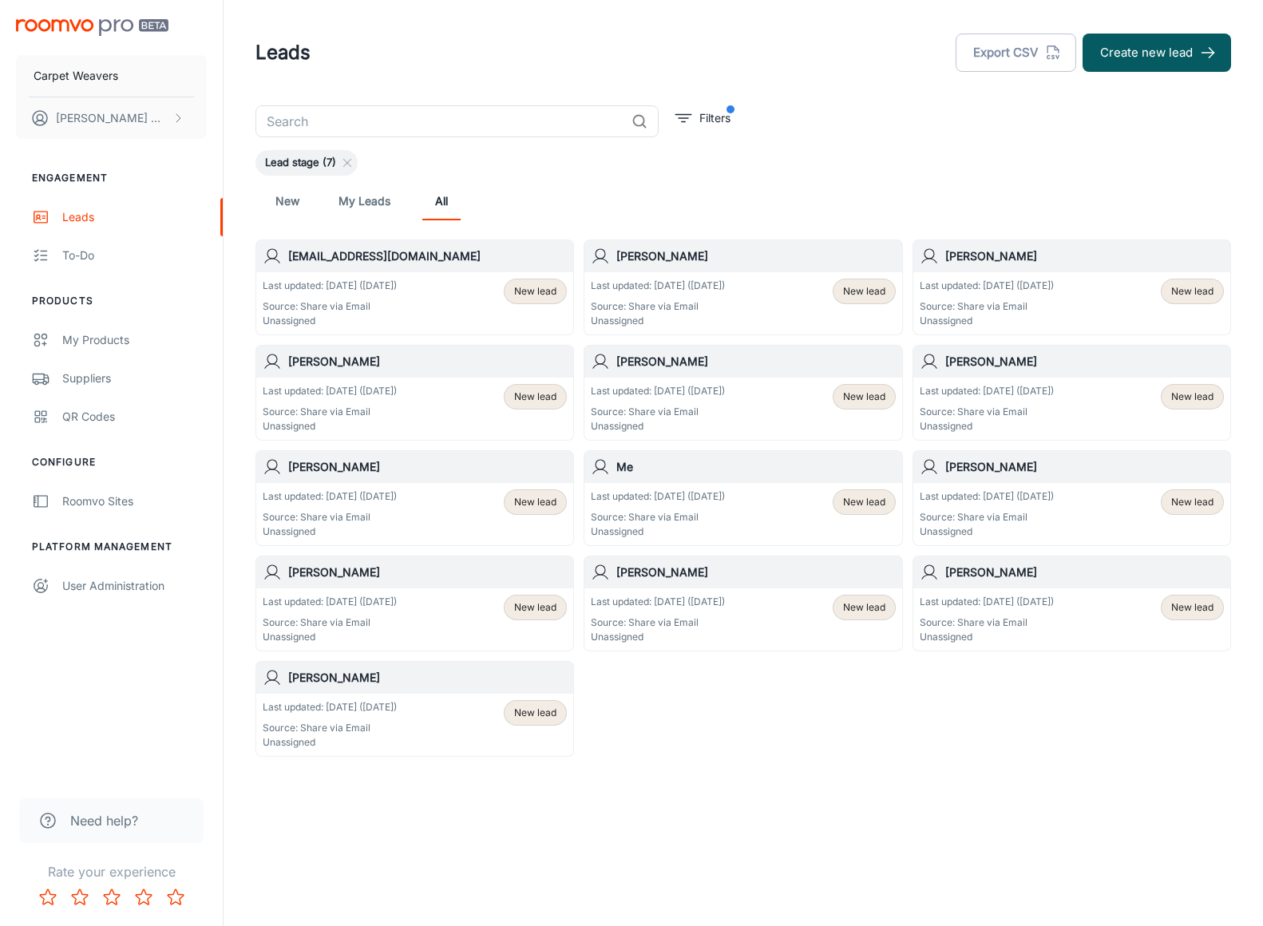
click at [118, 811] on span "Need help?" at bounding box center [104, 820] width 68 height 19
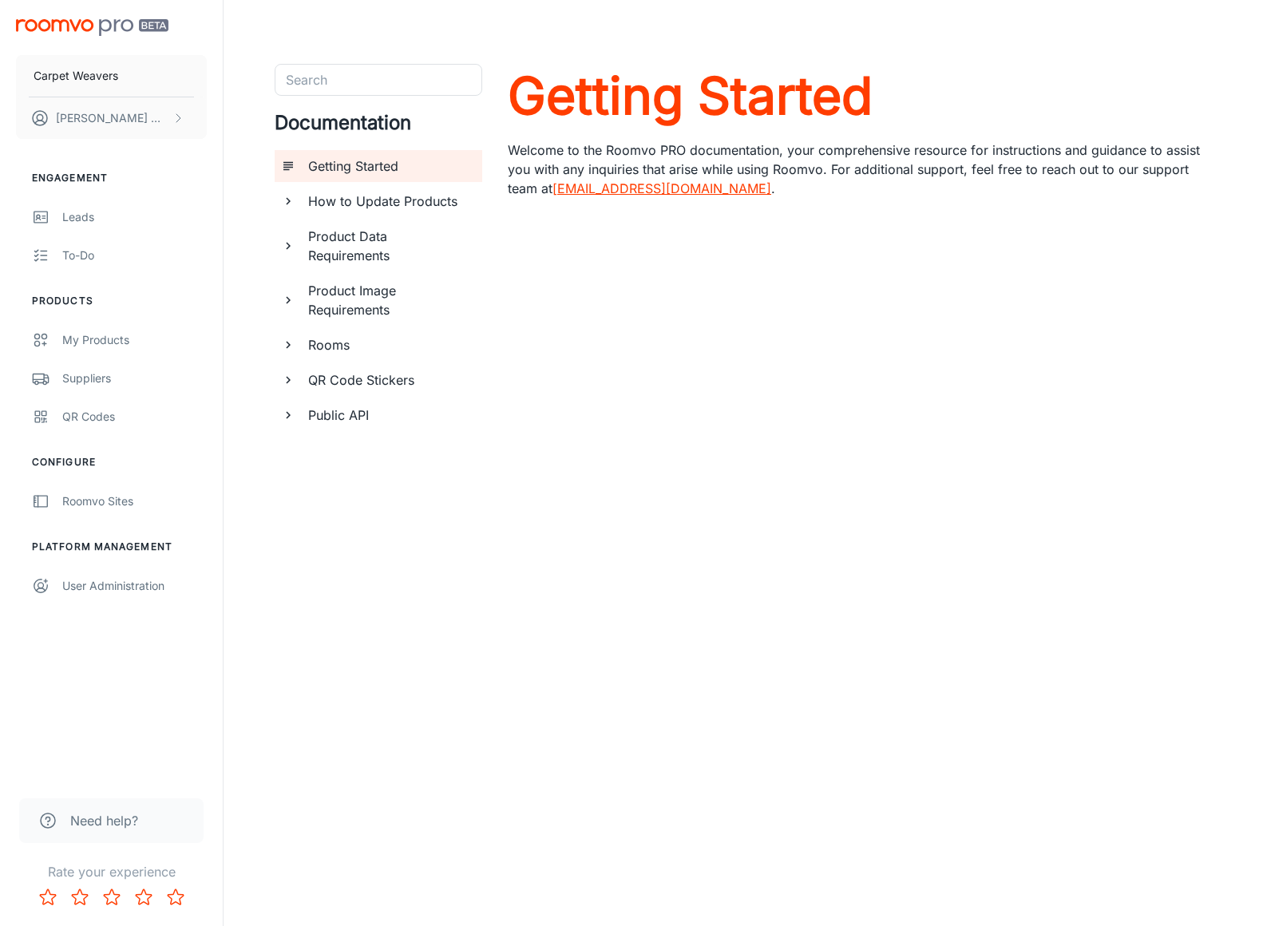
click at [679, 192] on link "[EMAIL_ADDRESS][DOMAIN_NAME]" at bounding box center [661, 188] width 219 height 16
click at [87, 587] on div "User Administration" at bounding box center [134, 586] width 145 height 18
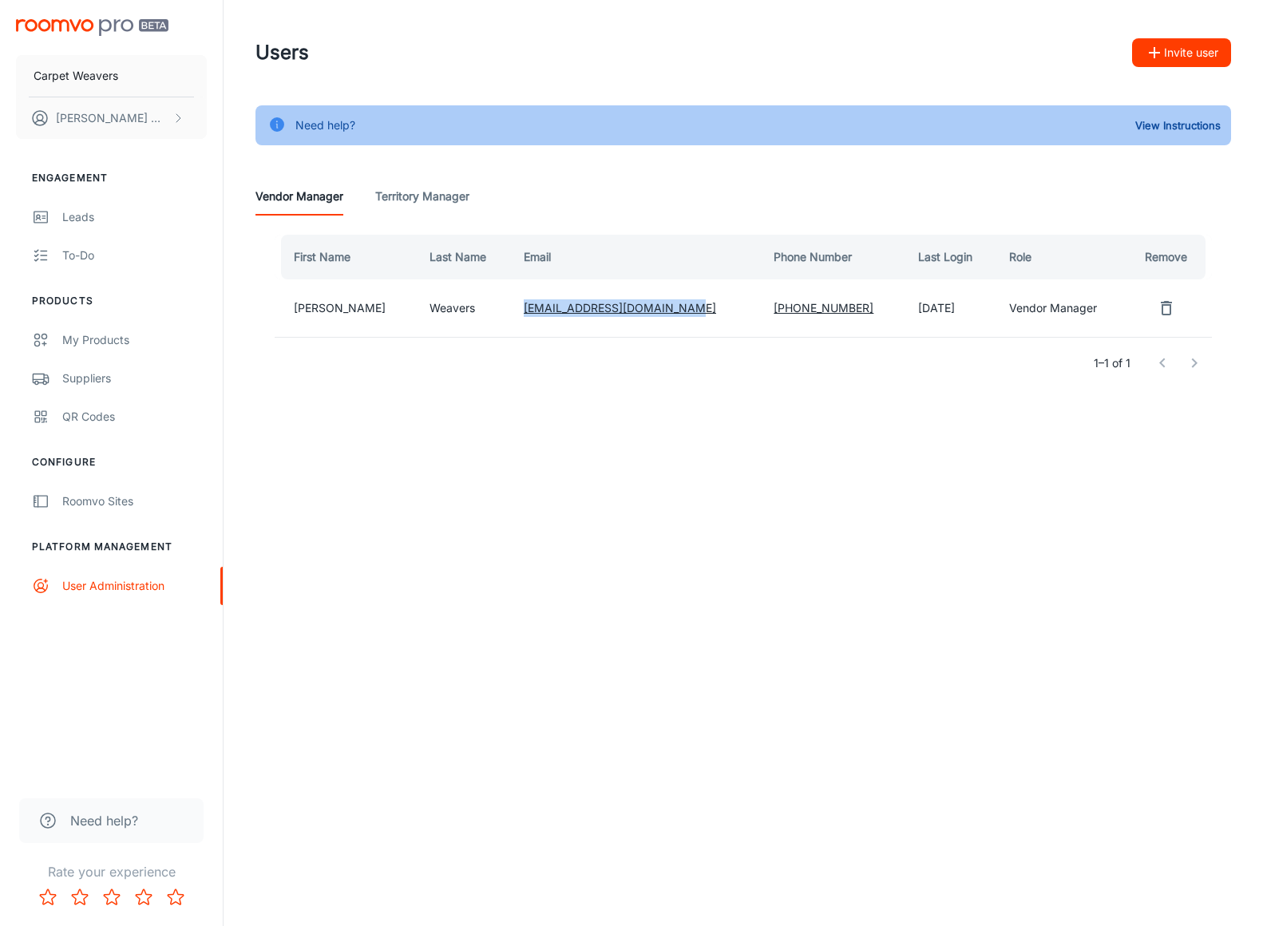
drag, startPoint x: 667, startPoint y: 309, endPoint x: 493, endPoint y: 310, distance: 174.8
click at [511, 310] on td "[EMAIL_ADDRESS][DOMAIN_NAME]" at bounding box center [636, 307] width 250 height 57
copy link "[EMAIL_ADDRESS][DOMAIN_NAME]"
